Goal: Task Accomplishment & Management: Complete application form

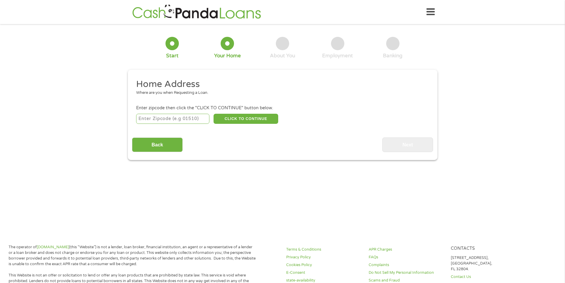
click at [183, 120] on input "number" at bounding box center [172, 119] width 73 height 10
type input "95467"
select select "[US_STATE]"
click at [240, 117] on button "CLICK TO CONTINUE" at bounding box center [246, 119] width 65 height 10
type input "95467"
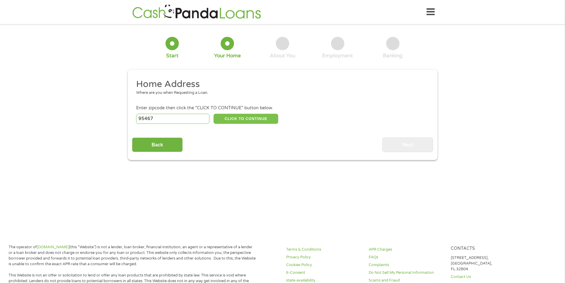
type input "[GEOGRAPHIC_DATA]"
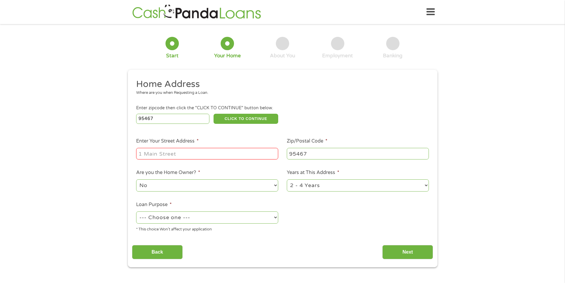
click at [196, 153] on input "Enter Your Street Address *" at bounding box center [207, 153] width 142 height 11
type input "[STREET_ADDRESS]"
click at [339, 185] on select "1 Year or less 1 - 2 Years 2 - 4 Years Over 4 Years" at bounding box center [358, 185] width 142 height 12
select select "60months"
click at [287, 179] on select "1 Year or less 1 - 2 Years 2 - 4 Years Over 4 Years" at bounding box center [358, 185] width 142 height 12
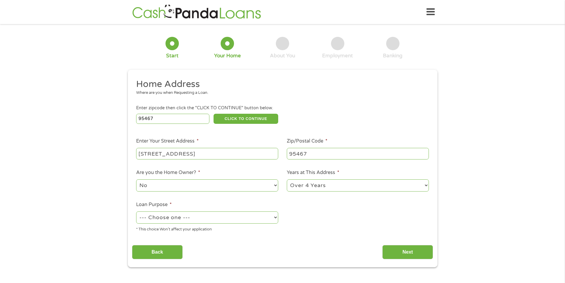
click at [199, 217] on select "--- Choose one --- Pay Bills Debt Consolidation Home Improvement Major Purchase…" at bounding box center [207, 217] width 142 height 12
click at [76, 195] on div "1 Start 2 Your Home 3 About You 4 Employment 5 Banking 6 This field is hidden w…" at bounding box center [282, 147] width 565 height 239
click at [224, 217] on select "--- Choose one --- Pay Bills Debt Consolidation Home Improvement Major Purchase…" at bounding box center [207, 217] width 142 height 12
select select "paybills"
click at [136, 211] on select "--- Choose one --- Pay Bills Debt Consolidation Home Improvement Major Purchase…" at bounding box center [207, 217] width 142 height 12
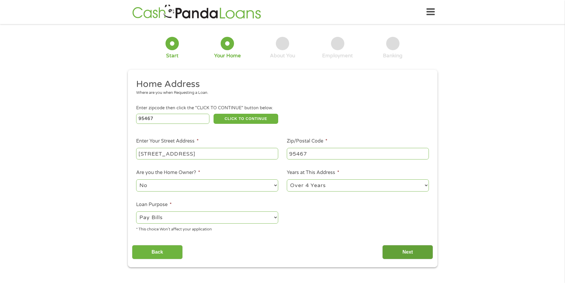
click at [396, 249] on input "Next" at bounding box center [407, 252] width 51 height 15
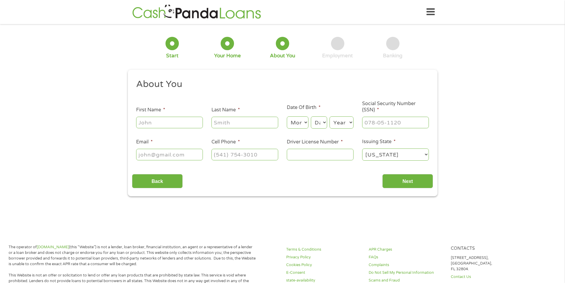
click at [169, 122] on input "First Name *" at bounding box center [169, 122] width 67 height 11
type input "[PERSON_NAME]"
type input "[PERSON_NAME][EMAIL_ADDRESS][DOMAIN_NAME]"
type input "[PHONE_NUMBER]"
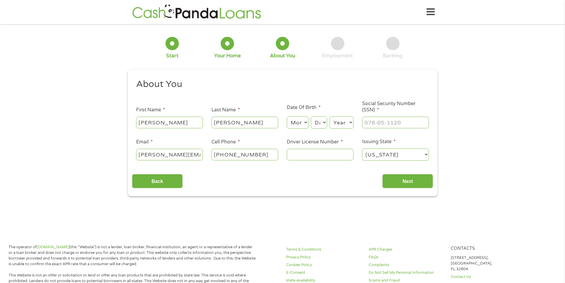
click at [302, 120] on select "Month 1 2 3 4 5 6 7 8 9 10 11 12" at bounding box center [298, 122] width 22 height 12
click at [316, 189] on div "This field is hidden when viewing the form gclid CjwKCAjwkvbEBhApEiwAKUz6-7trpu…" at bounding box center [283, 133] width 310 height 127
click at [305, 121] on select "Month 1 2 3 4 5 6 7 8 9 10 11 12" at bounding box center [298, 122] width 22 height 12
select select "9"
click at [287, 116] on select "Month 1 2 3 4 5 6 7 8 9 10 11 12" at bounding box center [298, 122] width 22 height 12
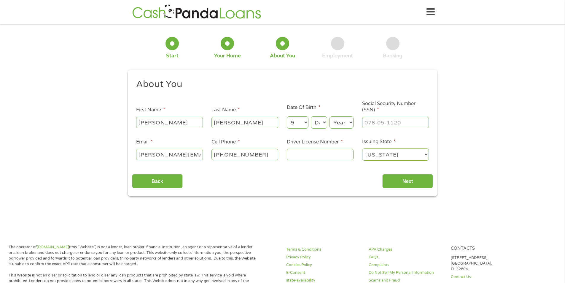
click at [326, 121] on select "Day 1 2 3 4 5 6 7 8 9 10 11 12 13 14 15 16 17 18 19 20 21 22 23 24 25 26 27 28 …" at bounding box center [319, 122] width 16 height 12
select select "7"
click at [311, 116] on select "Day 1 2 3 4 5 6 7 8 9 10 11 12 13 14 15 16 17 18 19 20 21 22 23 24 25 26 27 28 …" at bounding box center [319, 122] width 16 height 12
click at [341, 123] on select "Year [DATE] 2006 2005 2004 2003 2002 2001 2000 1999 1998 1997 1996 1995 1994 19…" at bounding box center [342, 122] width 24 height 12
select select "1974"
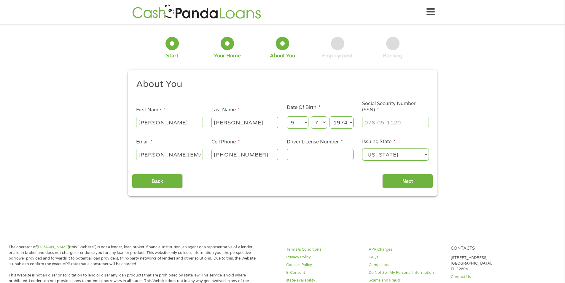
click at [330, 116] on select "Year [DATE] 2006 2005 2004 2003 2002 2001 2000 1999 1998 1997 1996 1995 1994 19…" at bounding box center [342, 122] width 24 height 12
click at [397, 124] on input "___-__-____" at bounding box center [395, 122] width 67 height 11
type input "551-67-3756"
click at [305, 155] on input "Driver License Number *" at bounding box center [320, 154] width 67 height 11
type input "a7696478"
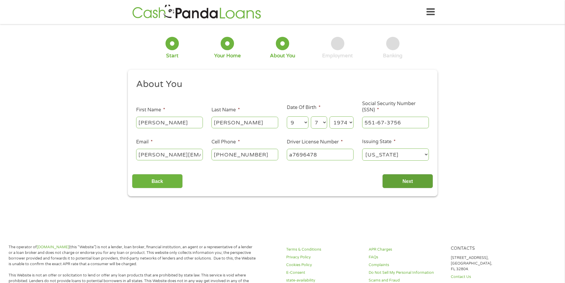
click at [398, 182] on input "Next" at bounding box center [407, 181] width 51 height 15
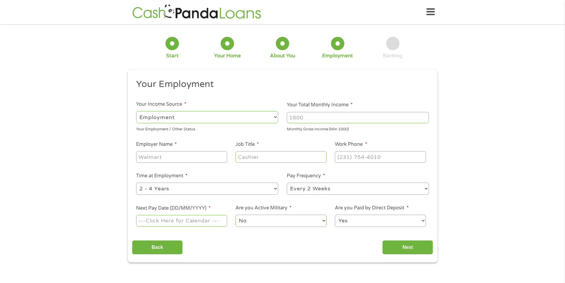
click at [312, 118] on input "Your Total Monthly Income *" at bounding box center [358, 117] width 142 height 11
type input "6400"
click at [159, 156] on input "Employer Name *" at bounding box center [181, 156] width 91 height 11
type input "[PERSON_NAME] Winery"
click at [252, 160] on input "Job Title *" at bounding box center [280, 156] width 91 height 11
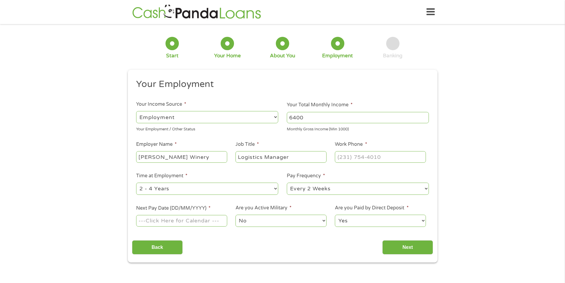
type input "Logistics Manager"
click at [342, 157] on input "(___) ___-____" at bounding box center [380, 156] width 91 height 11
type input "[PHONE_NUMBER]"
click at [183, 186] on select "--- Choose one --- 1 Year or less 1 - 2 Years 2 - 4 Years Over 4 Years" at bounding box center [207, 188] width 142 height 12
click at [136, 182] on select "--- Choose one --- 1 Year or less 1 - 2 Years 2 - 4 Years Over 4 Years" at bounding box center [207, 188] width 142 height 12
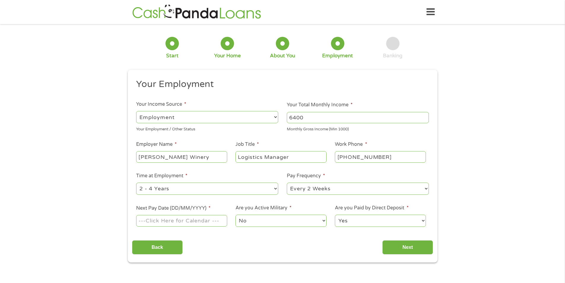
click at [181, 224] on input "Next Pay Date (DD/MM/YYYY) *" at bounding box center [181, 220] width 91 height 11
type input "[DATE]"
click at [182, 222] on input "[DATE]" at bounding box center [181, 220] width 91 height 11
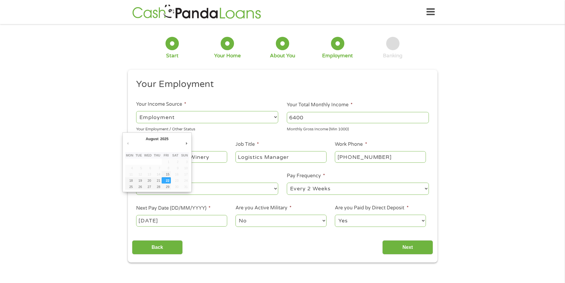
click at [182, 222] on input "[DATE]" at bounding box center [181, 220] width 91 height 11
click at [246, 237] on div "Back Next" at bounding box center [282, 244] width 301 height 19
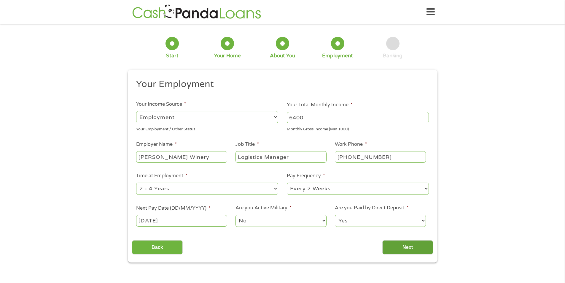
click at [414, 242] on input "Next" at bounding box center [407, 247] width 51 height 15
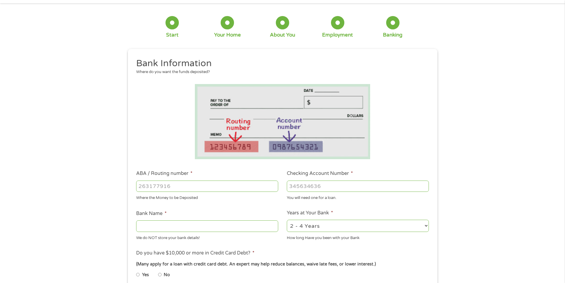
scroll to position [30, 0]
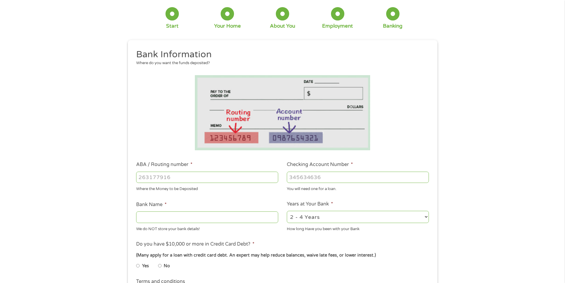
click at [184, 179] on input "ABA / Routing number *" at bounding box center [207, 176] width 142 height 11
type input "321177586"
type input "REDWOOD CREDIT UNION"
type input "321177586"
click at [309, 178] on input "Checking Account Number *" at bounding box center [358, 176] width 142 height 11
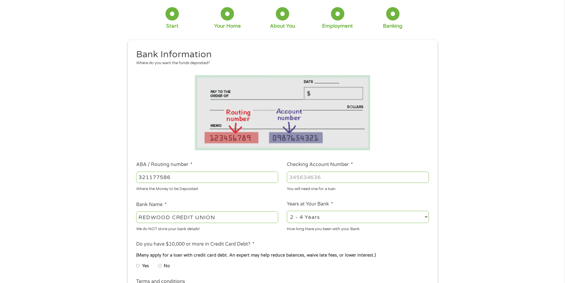
type input "0"
type input "11000000872895"
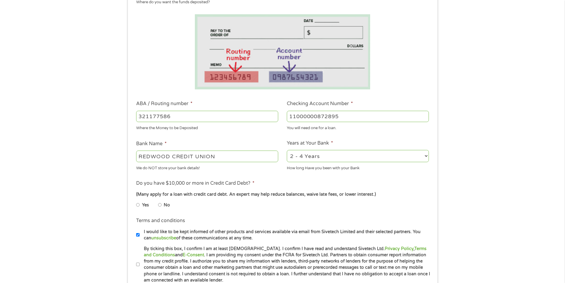
scroll to position [119, 0]
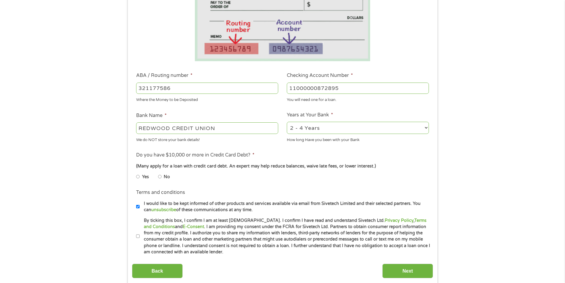
click at [155, 175] on li "Yes" at bounding box center [147, 177] width 22 height 12
drag, startPoint x: 158, startPoint y: 176, endPoint x: 155, endPoint y: 177, distance: 3.6
click at [158, 176] on ul "Yes No" at bounding box center [206, 178] width 141 height 14
click at [161, 176] on input "No" at bounding box center [160, 176] width 4 height 9
radio input "true"
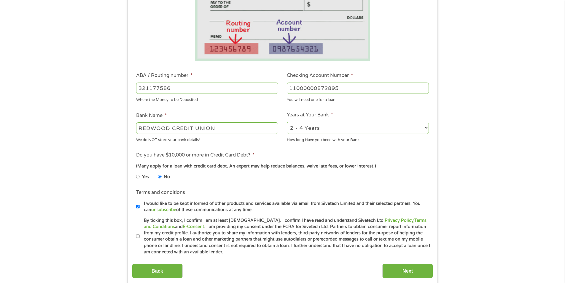
scroll to position [178, 0]
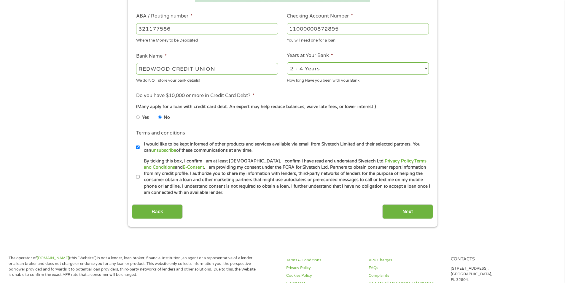
click at [140, 176] on label "By ticking this box, I confirm I am at least [DEMOGRAPHIC_DATA]. I confirm I ha…" at bounding box center [285, 177] width 291 height 38
click at [140, 176] on input "By ticking this box, I confirm I am at least [DEMOGRAPHIC_DATA]. I confirm I ha…" at bounding box center [138, 176] width 4 height 9
checkbox input "true"
click at [402, 209] on input "Next" at bounding box center [407, 211] width 51 height 15
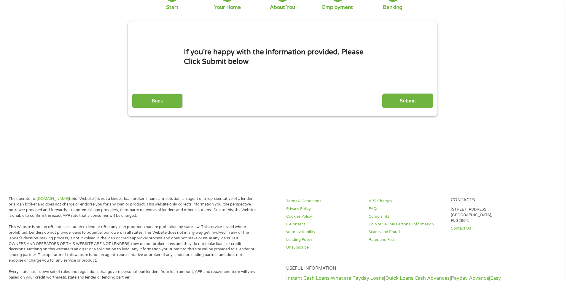
scroll to position [0, 0]
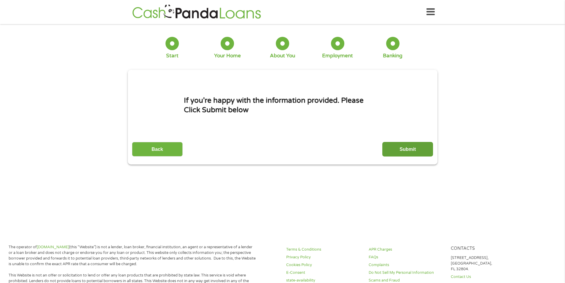
click at [408, 150] on input "Submit" at bounding box center [407, 149] width 51 height 15
